Goal: Information Seeking & Learning: Learn about a topic

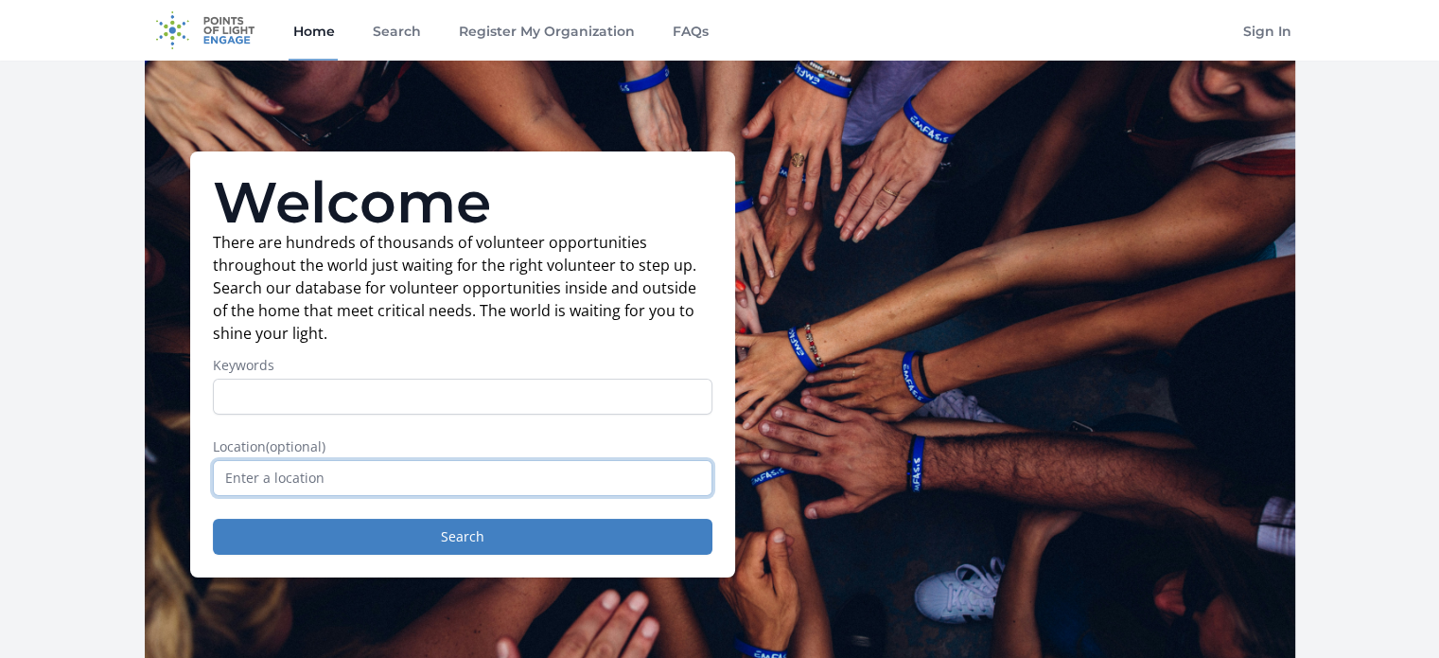
click at [310, 486] on input "text" at bounding box center [463, 478] width 500 height 36
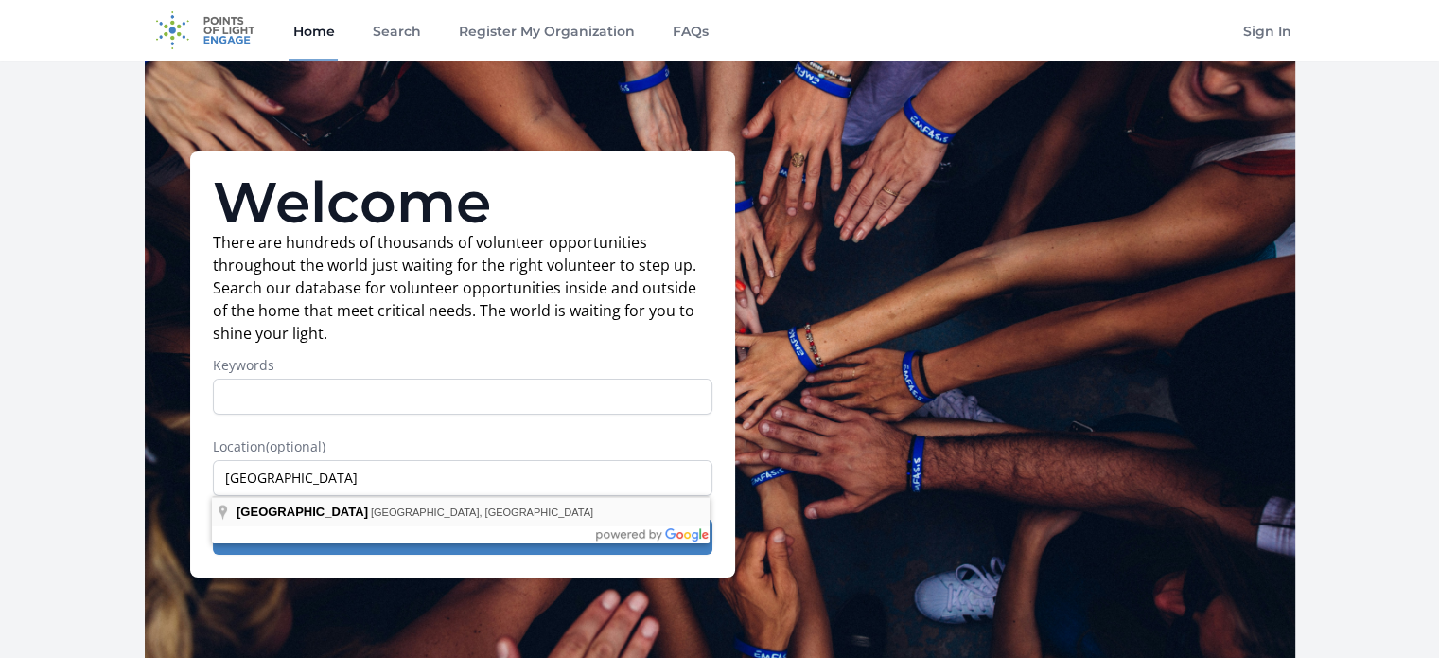
type input "[GEOGRAPHIC_DATA], [GEOGRAPHIC_DATA], [GEOGRAPHIC_DATA]"
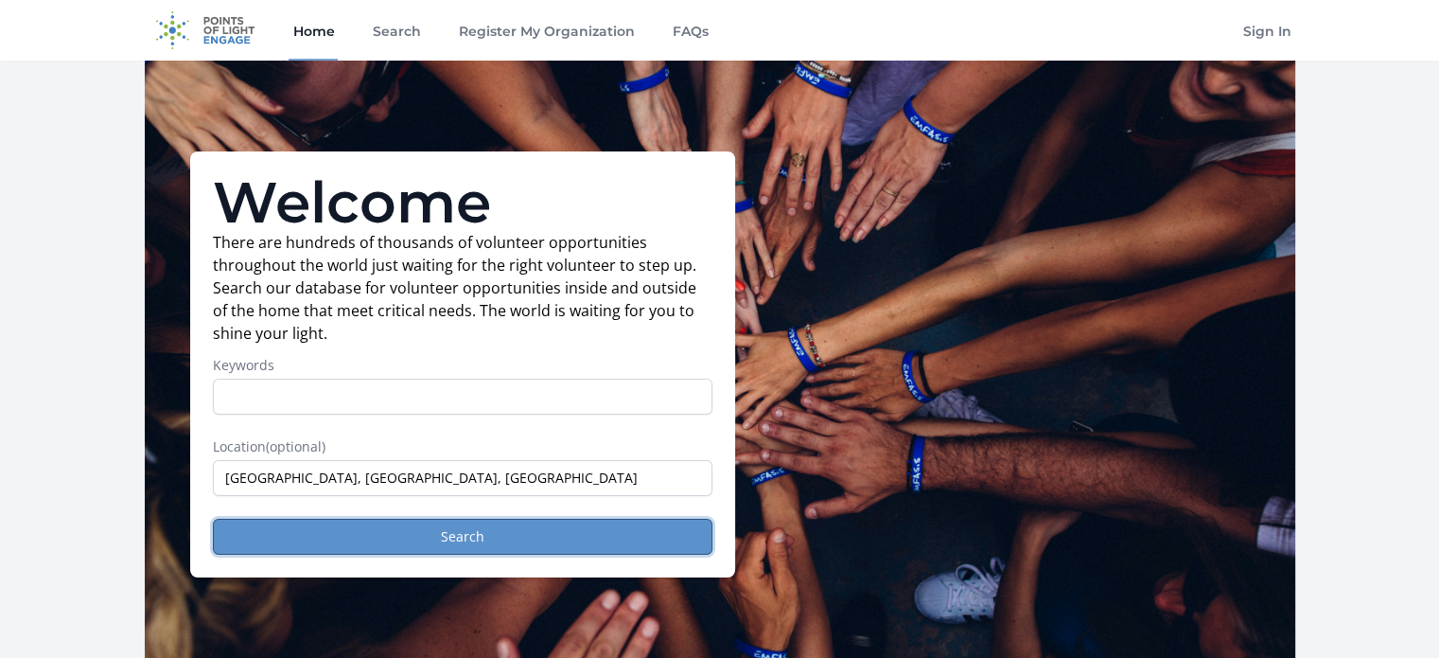
click at [340, 522] on button "Search" at bounding box center [463, 537] width 500 height 36
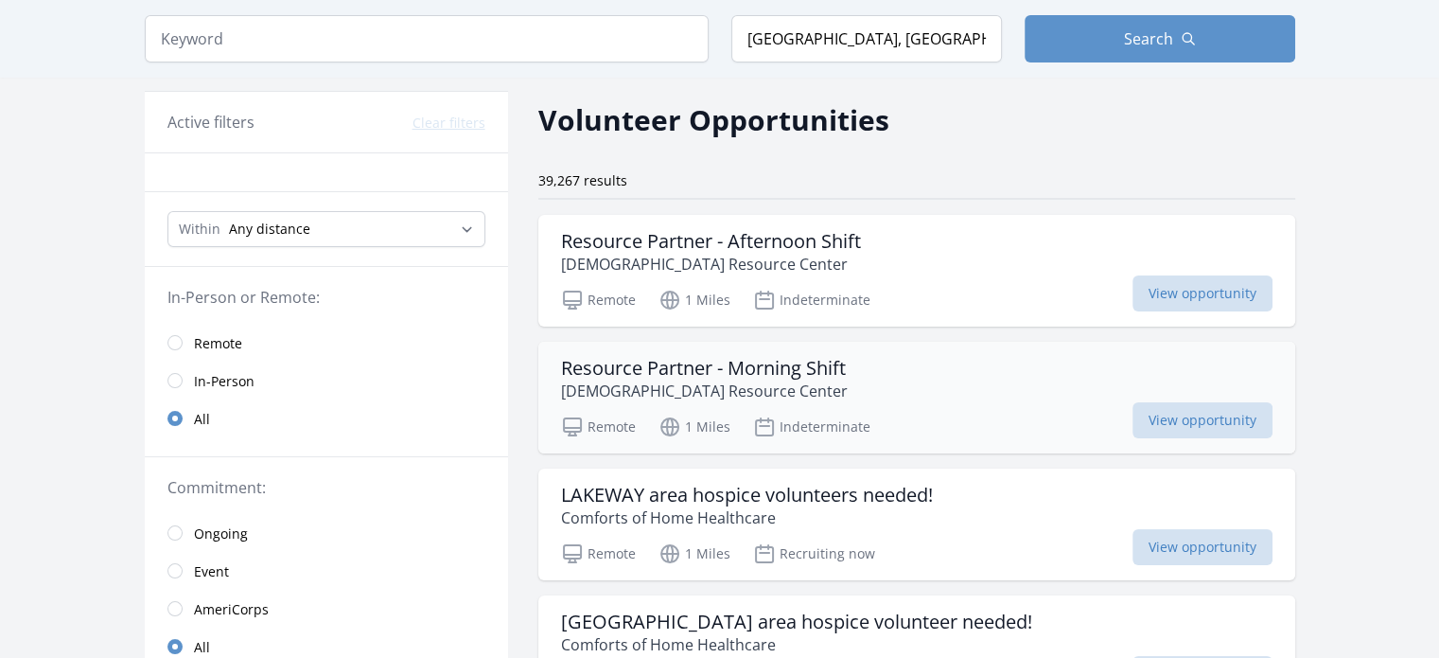
scroll to position [31, 0]
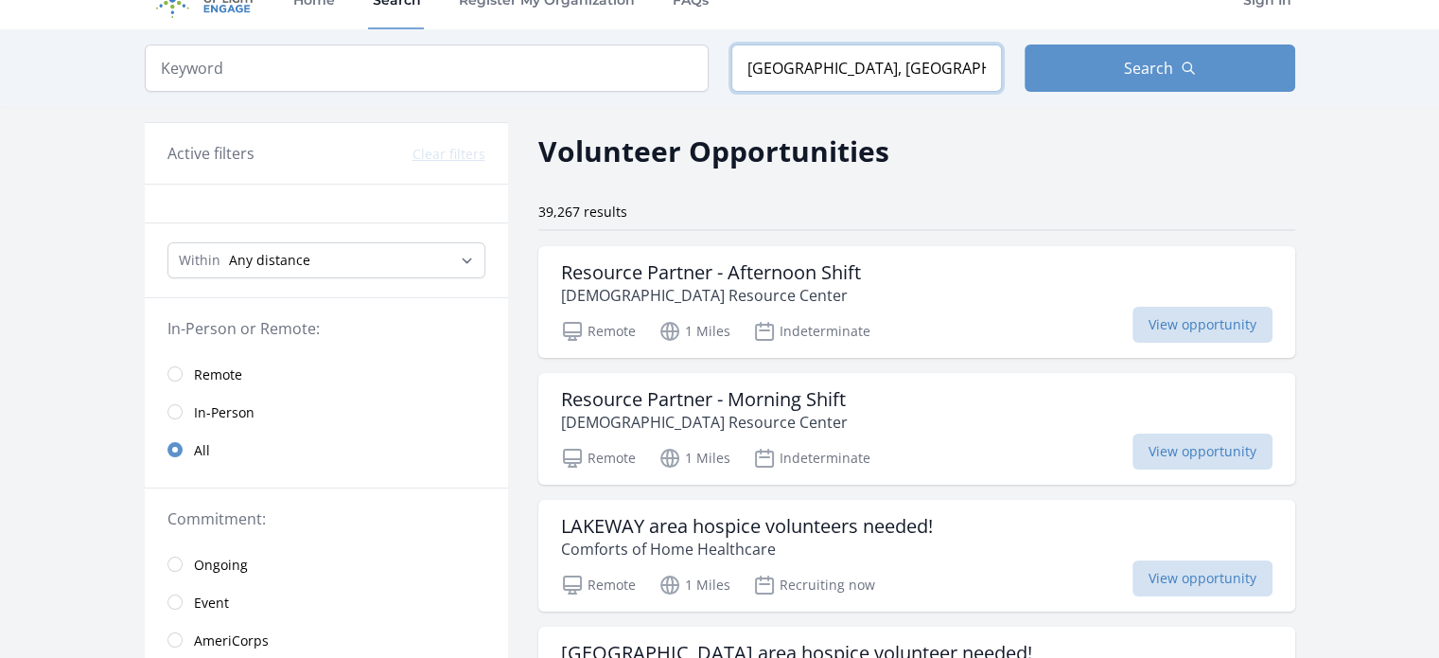
click at [890, 75] on input "[GEOGRAPHIC_DATA], [GEOGRAPHIC_DATA], [GEOGRAPHIC_DATA]" at bounding box center [866, 67] width 271 height 47
drag, startPoint x: 895, startPoint y: 71, endPoint x: 723, endPoint y: 62, distance: 172.5
click at [723, 62] on form "Keyword Location Cedar Park, TX, USA Search" at bounding box center [720, 67] width 1151 height 47
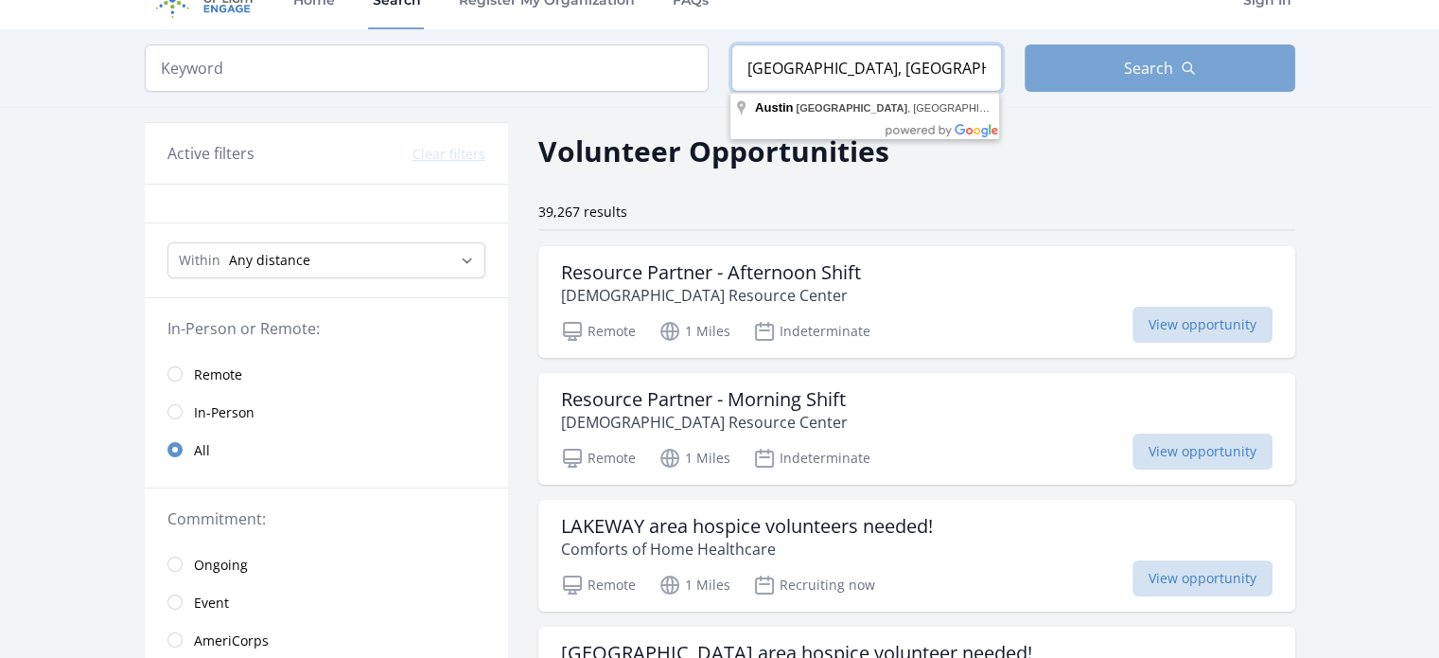
type input "austin, TX"
click at [1083, 72] on button "Search" at bounding box center [1160, 67] width 271 height 47
click at [1056, 71] on button "Search" at bounding box center [1160, 67] width 271 height 47
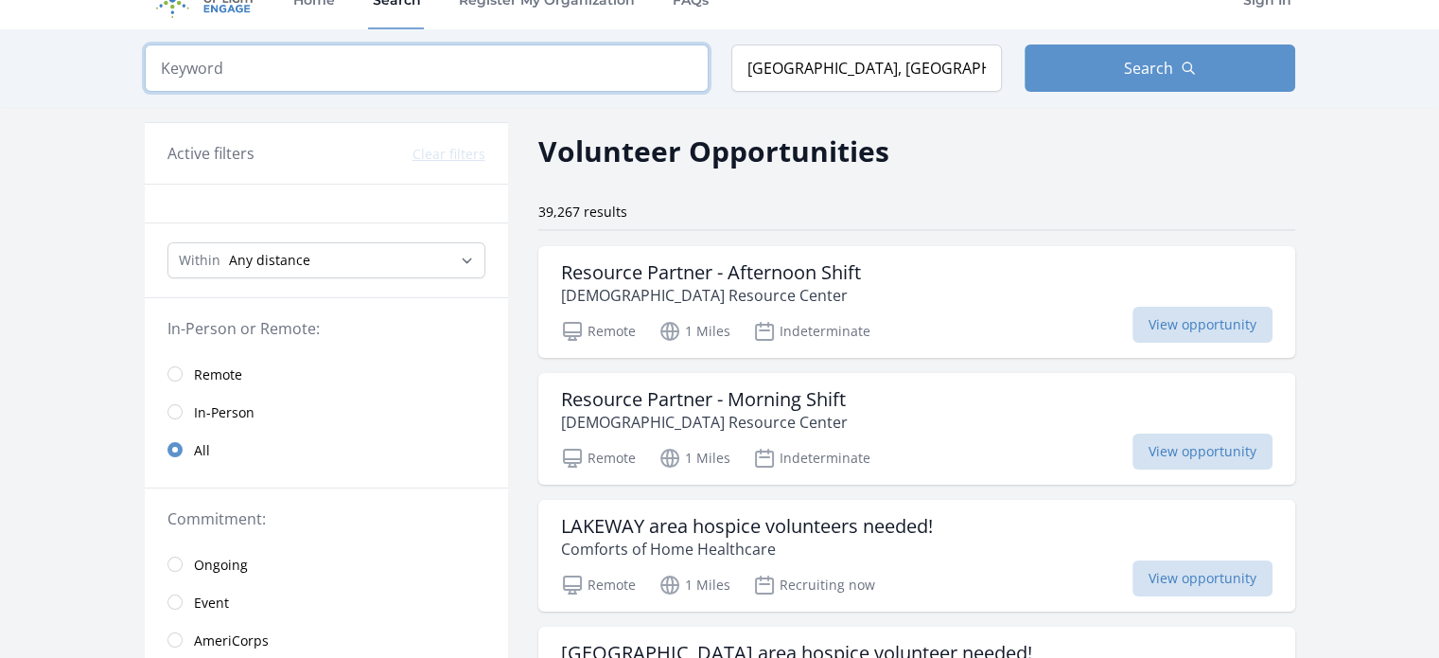
click at [467, 70] on input "search" at bounding box center [427, 67] width 564 height 47
click at [833, 75] on input "austin, TX" at bounding box center [866, 67] width 271 height 47
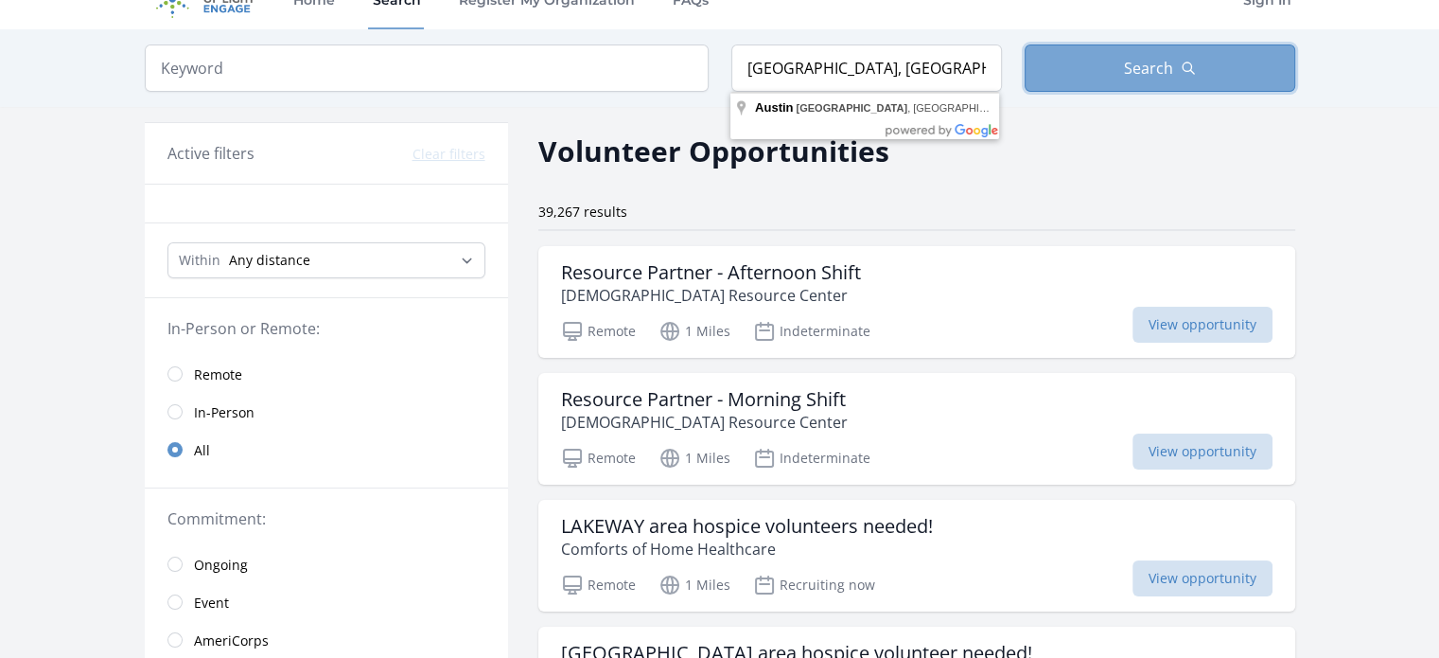
click at [1066, 72] on button "Search" at bounding box center [1160, 67] width 271 height 47
click at [1065, 74] on button "Search" at bounding box center [1160, 67] width 271 height 47
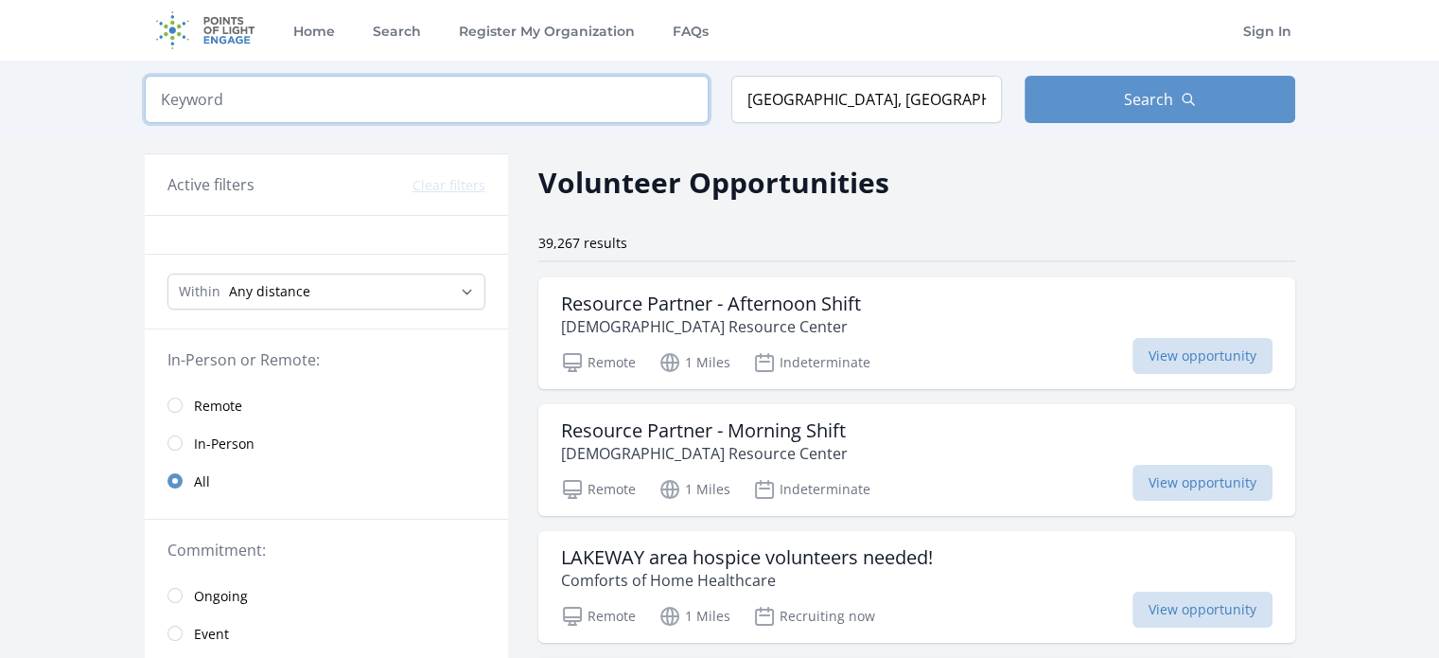
click at [314, 112] on input "search" at bounding box center [427, 99] width 564 height 47
type input "literacy"
click button "submit" at bounding box center [0, 0] width 0 height 0
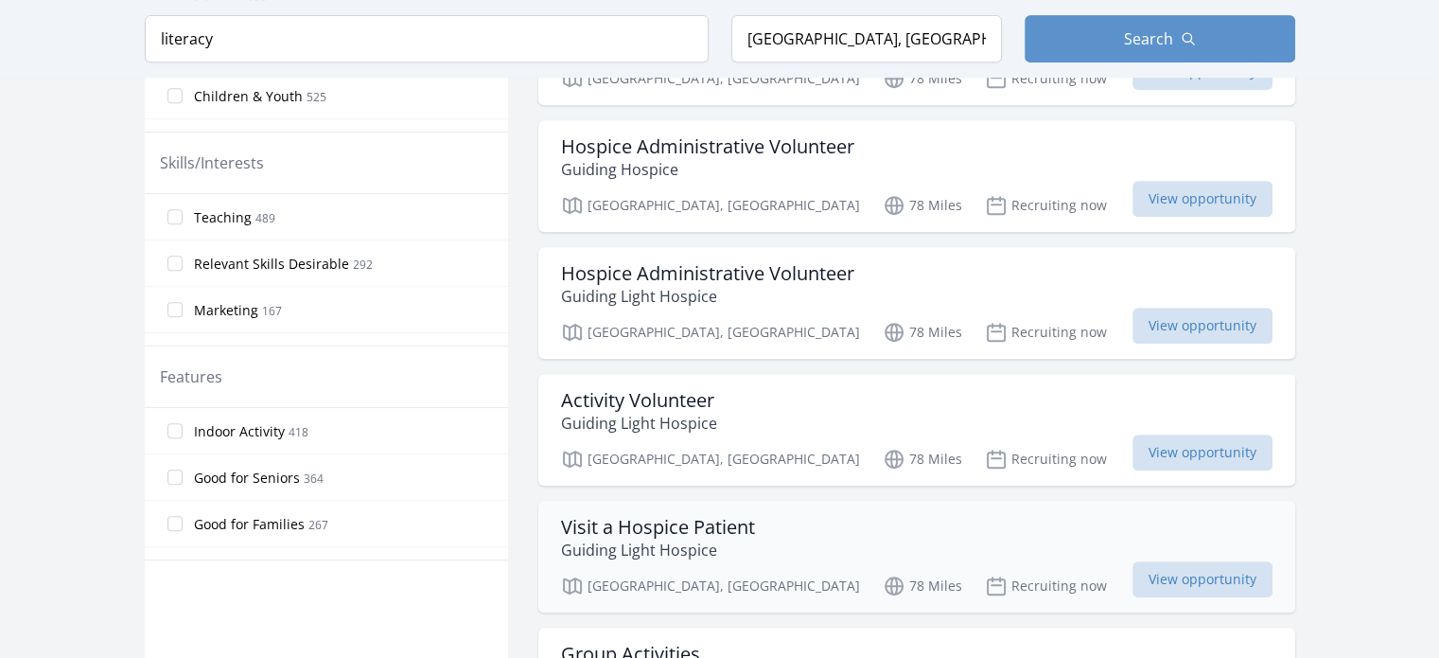
scroll to position [694, 0]
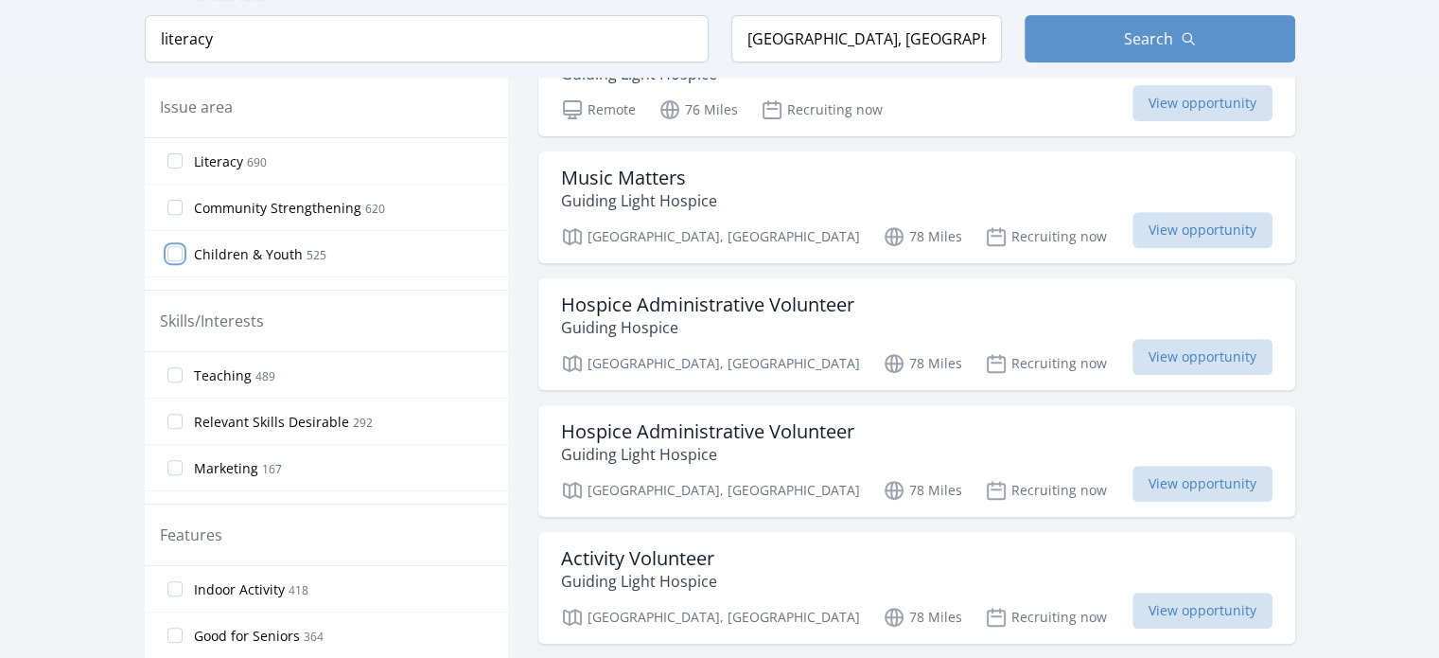
click at [168, 251] on input "Children & Youth 525" at bounding box center [174, 253] width 15 height 15
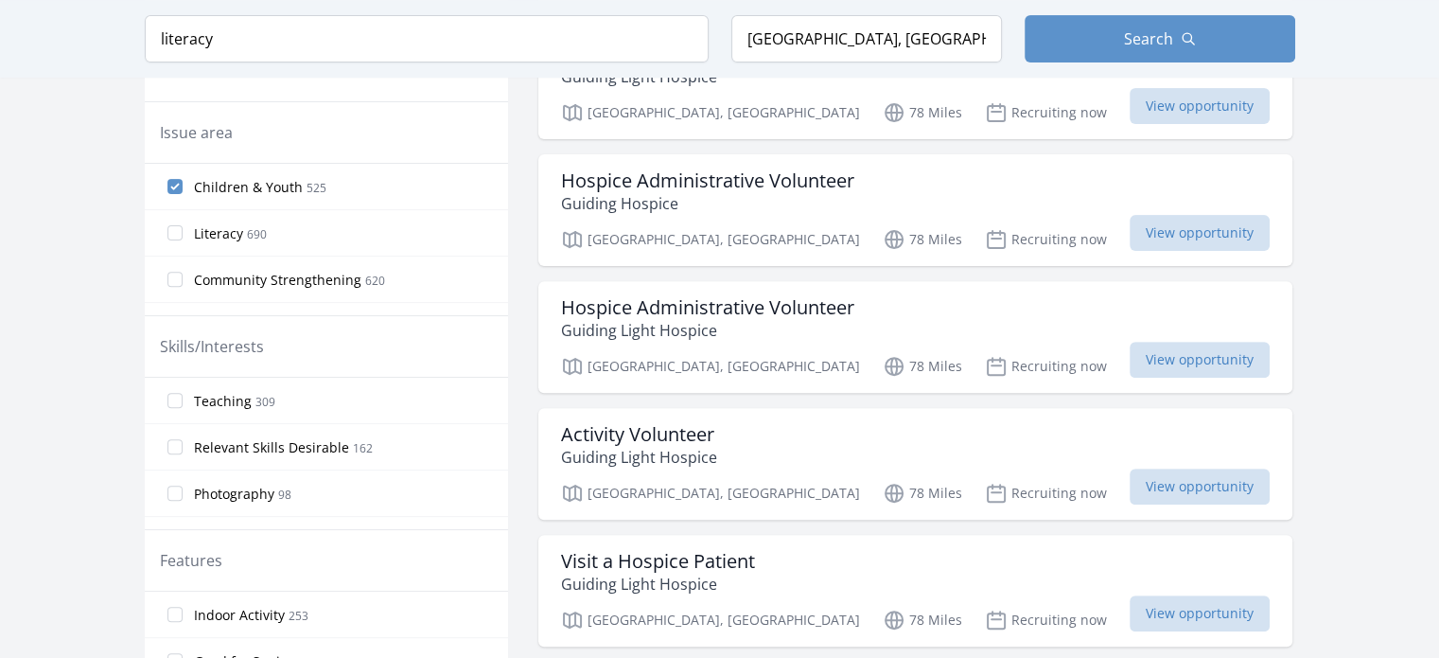
scroll to position [568, 0]
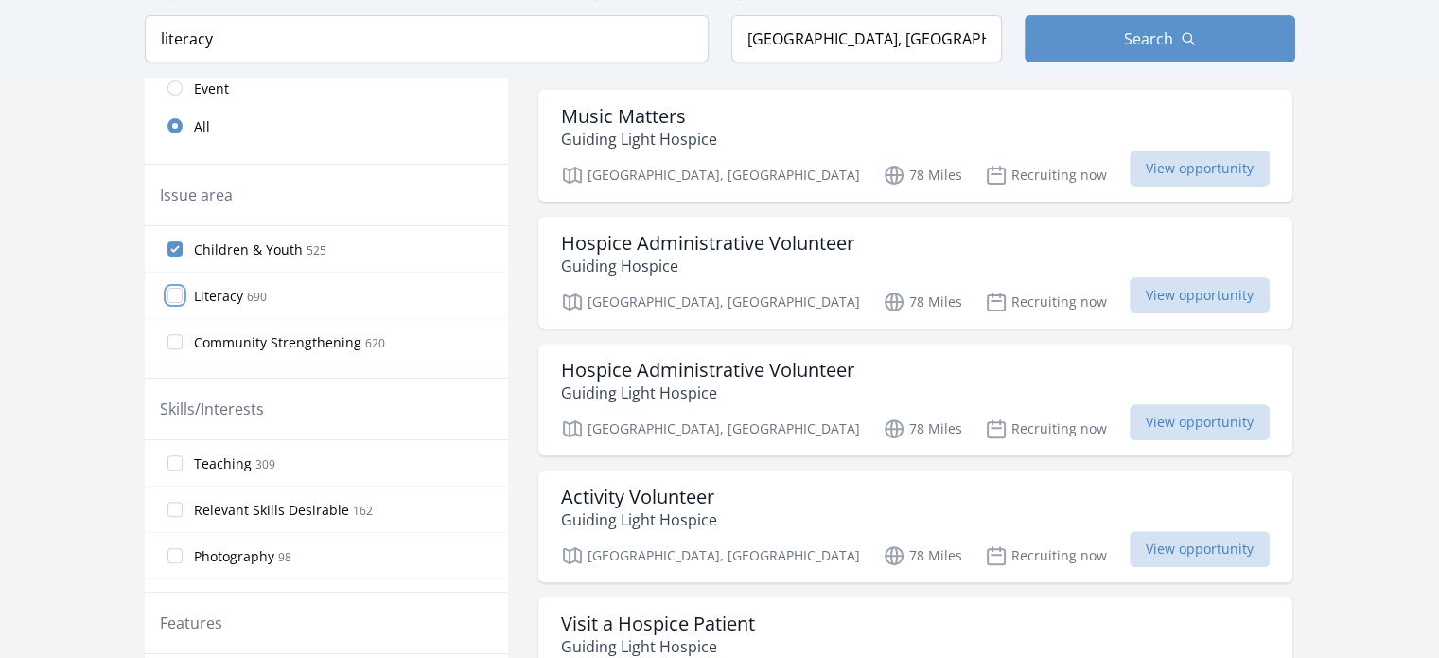
click at [180, 292] on input "Literacy 690" at bounding box center [174, 295] width 15 height 15
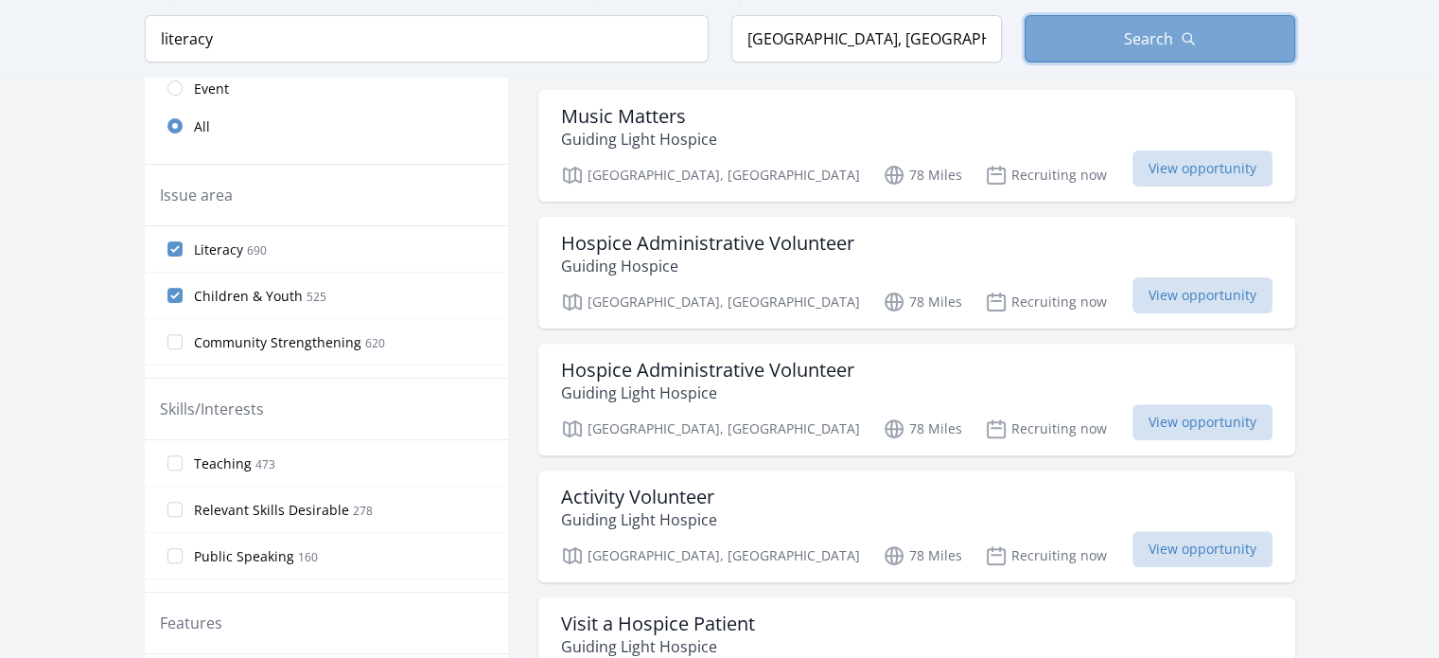
click at [1194, 53] on button "Search" at bounding box center [1160, 38] width 271 height 47
